Goal: Transaction & Acquisition: Book appointment/travel/reservation

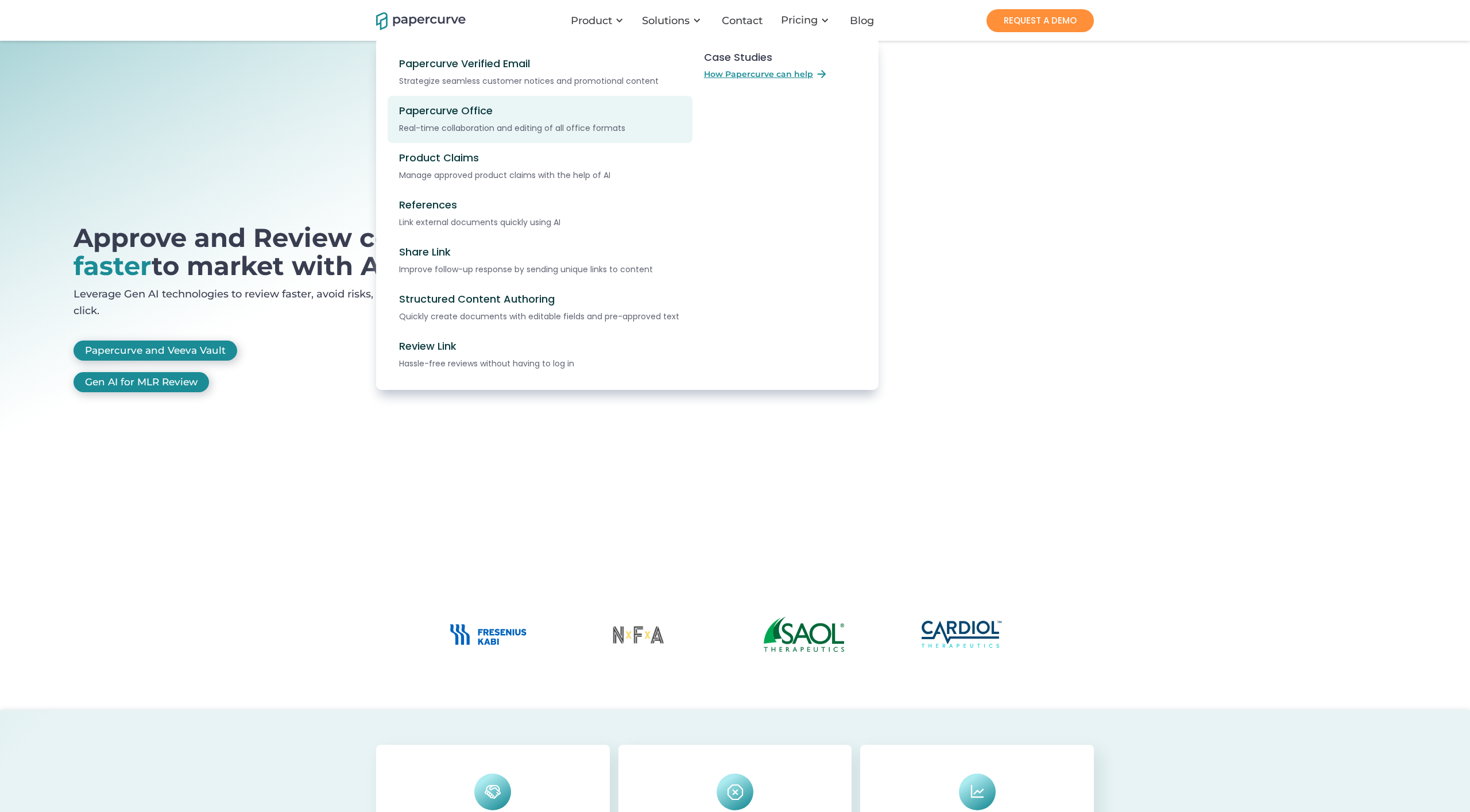
click at [567, 124] on div "Real-time collaboration and editing of all office formats" at bounding box center [542, 128] width 286 height 13
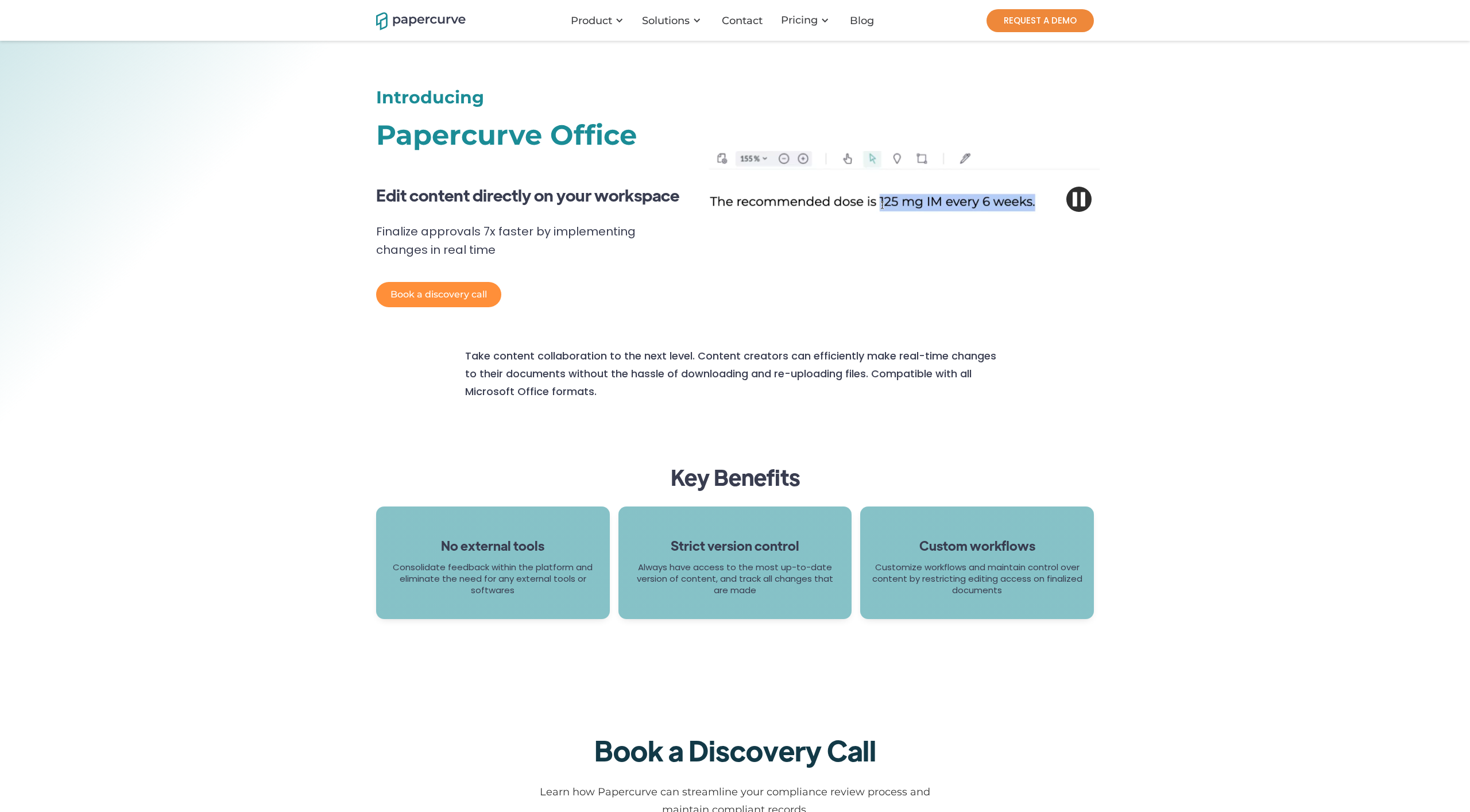
click at [1050, 24] on link "REQUEST A DEMO" at bounding box center [1040, 21] width 107 height 23
